Goal: Transaction & Acquisition: Purchase product/service

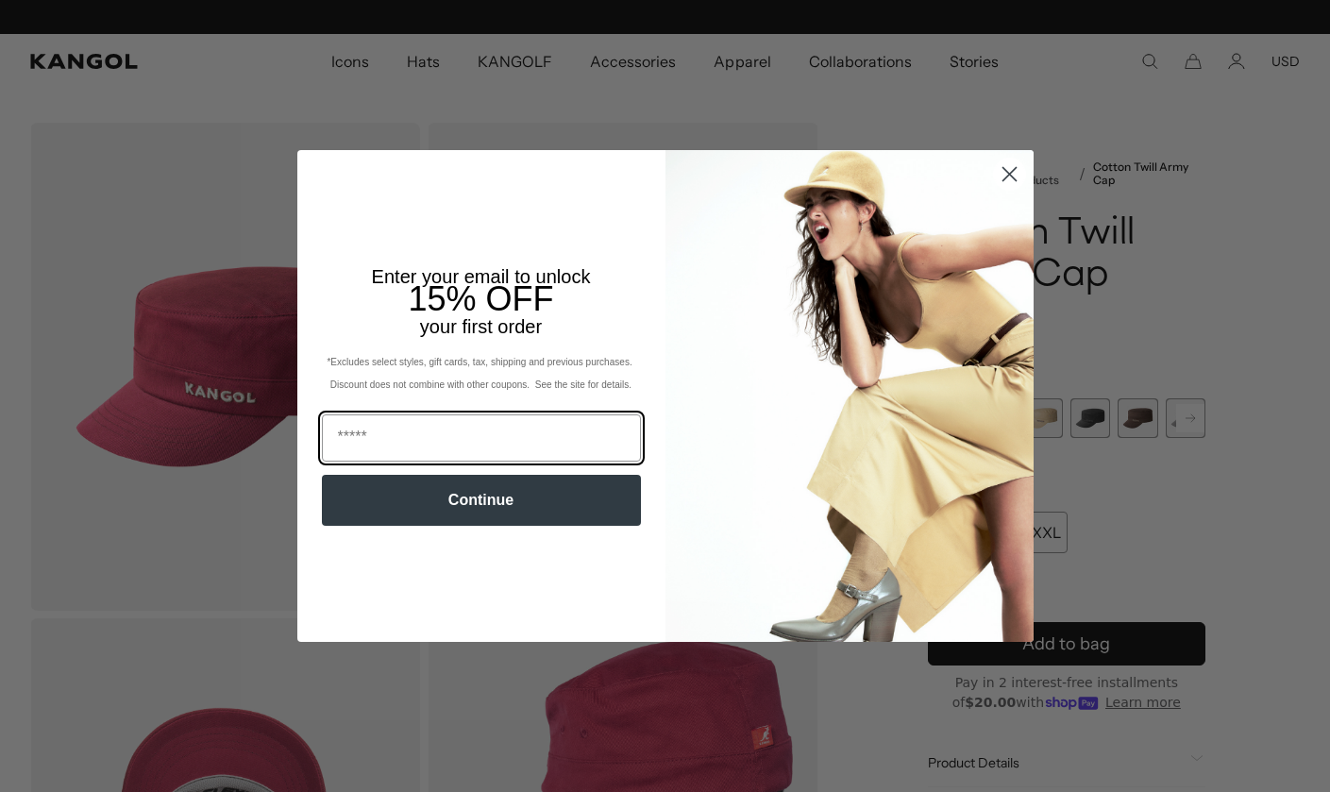
scroll to position [0, 389]
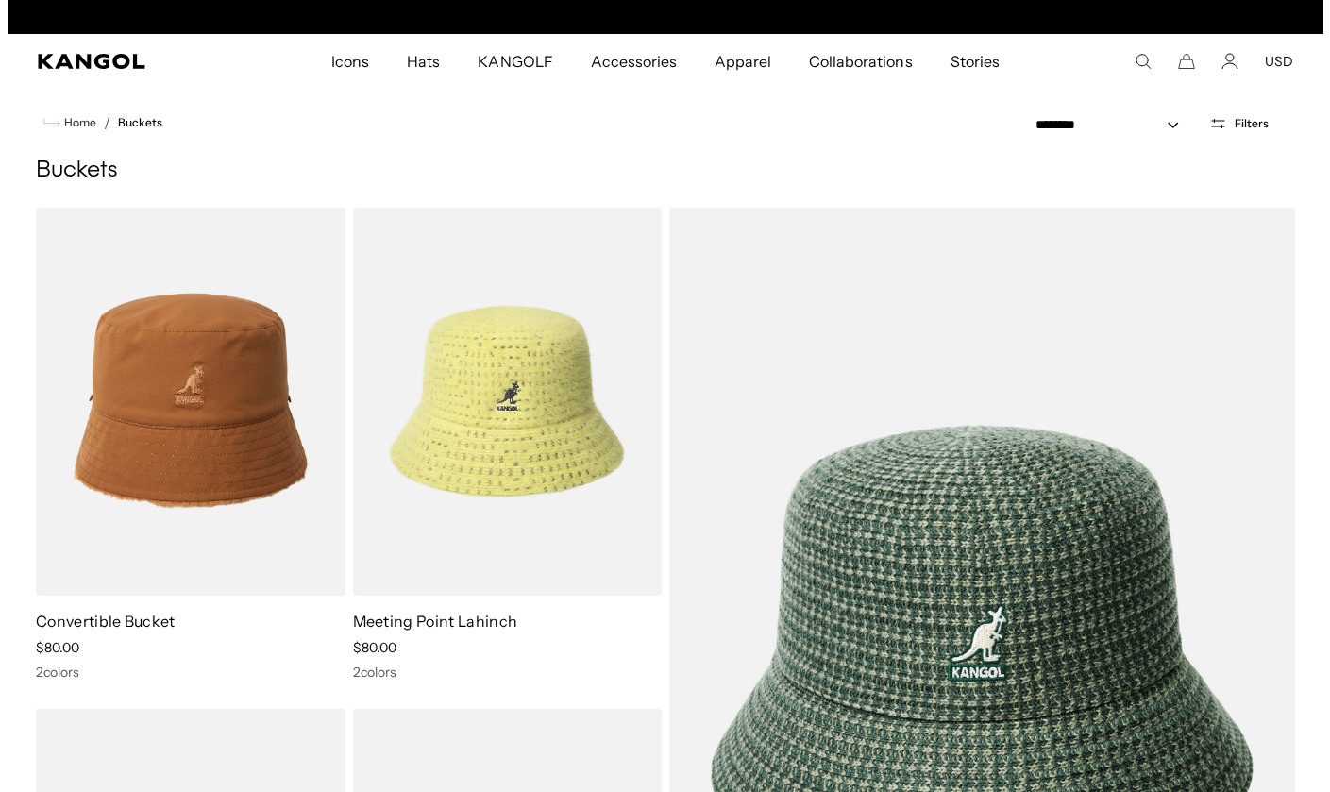
scroll to position [0, 389]
